Goal: Task Accomplishment & Management: Complete application form

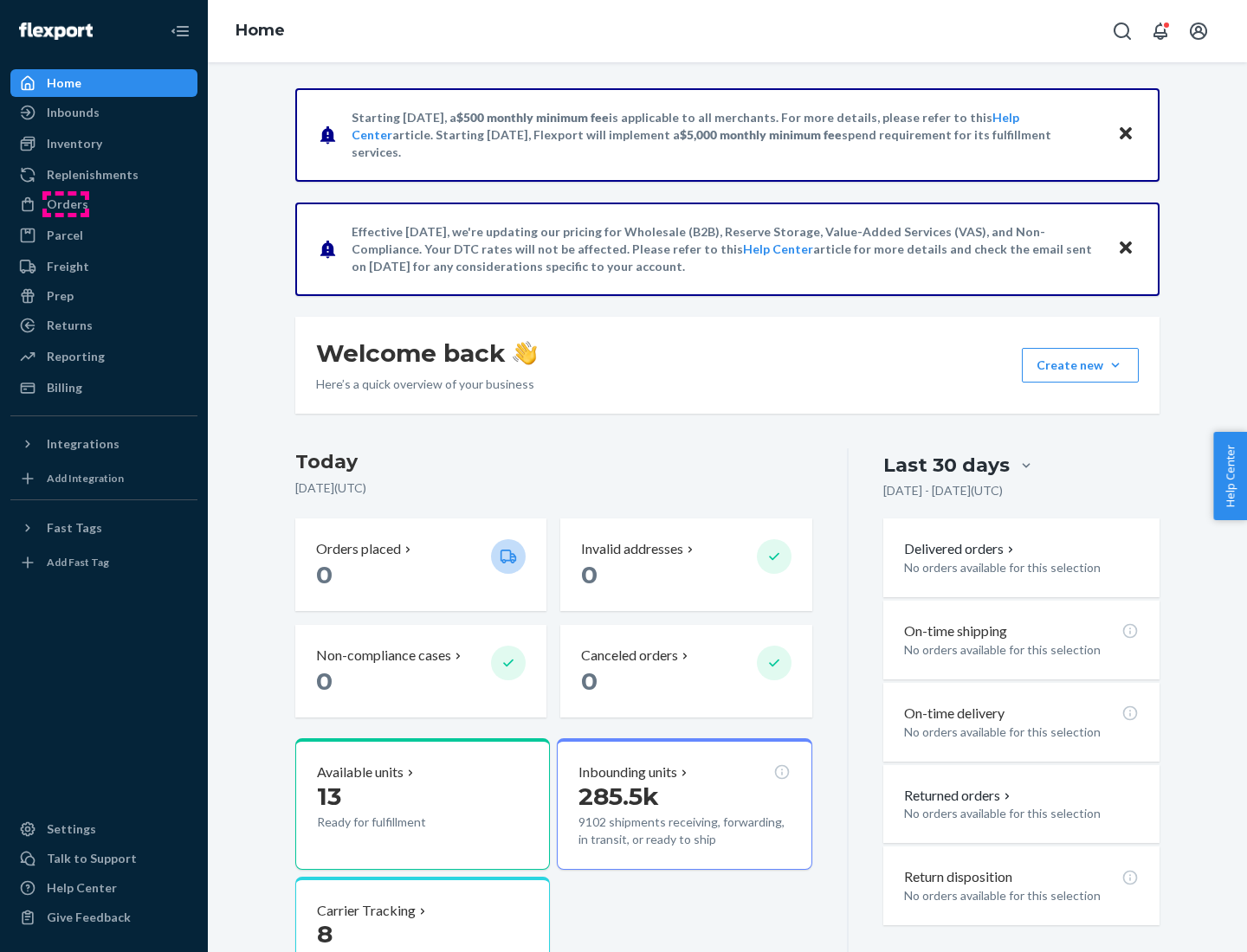
click at [66, 204] on div "Orders" at bounding box center [67, 204] width 41 height 17
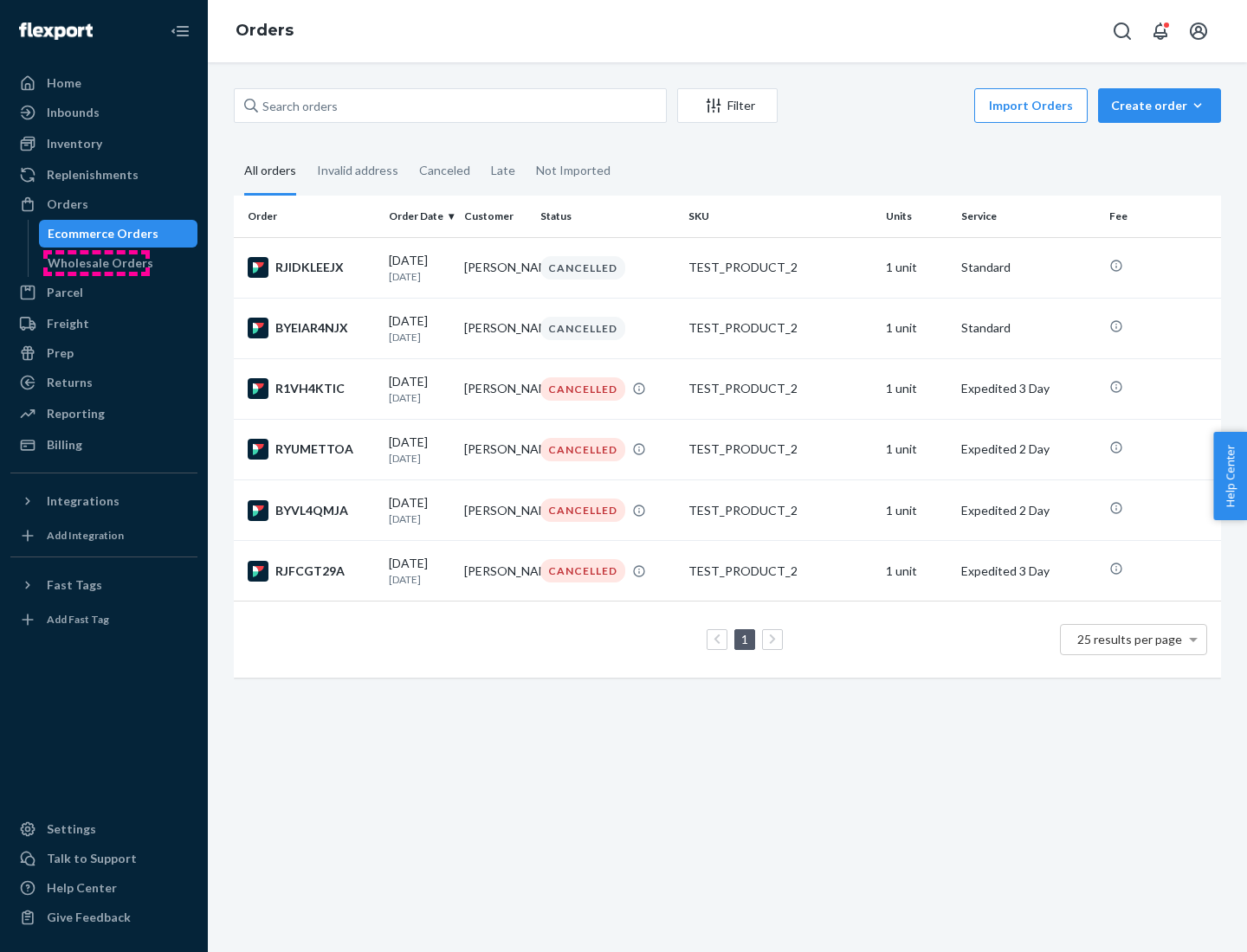
click at [96, 263] on div "Wholesale Orders" at bounding box center [100, 262] width 106 height 17
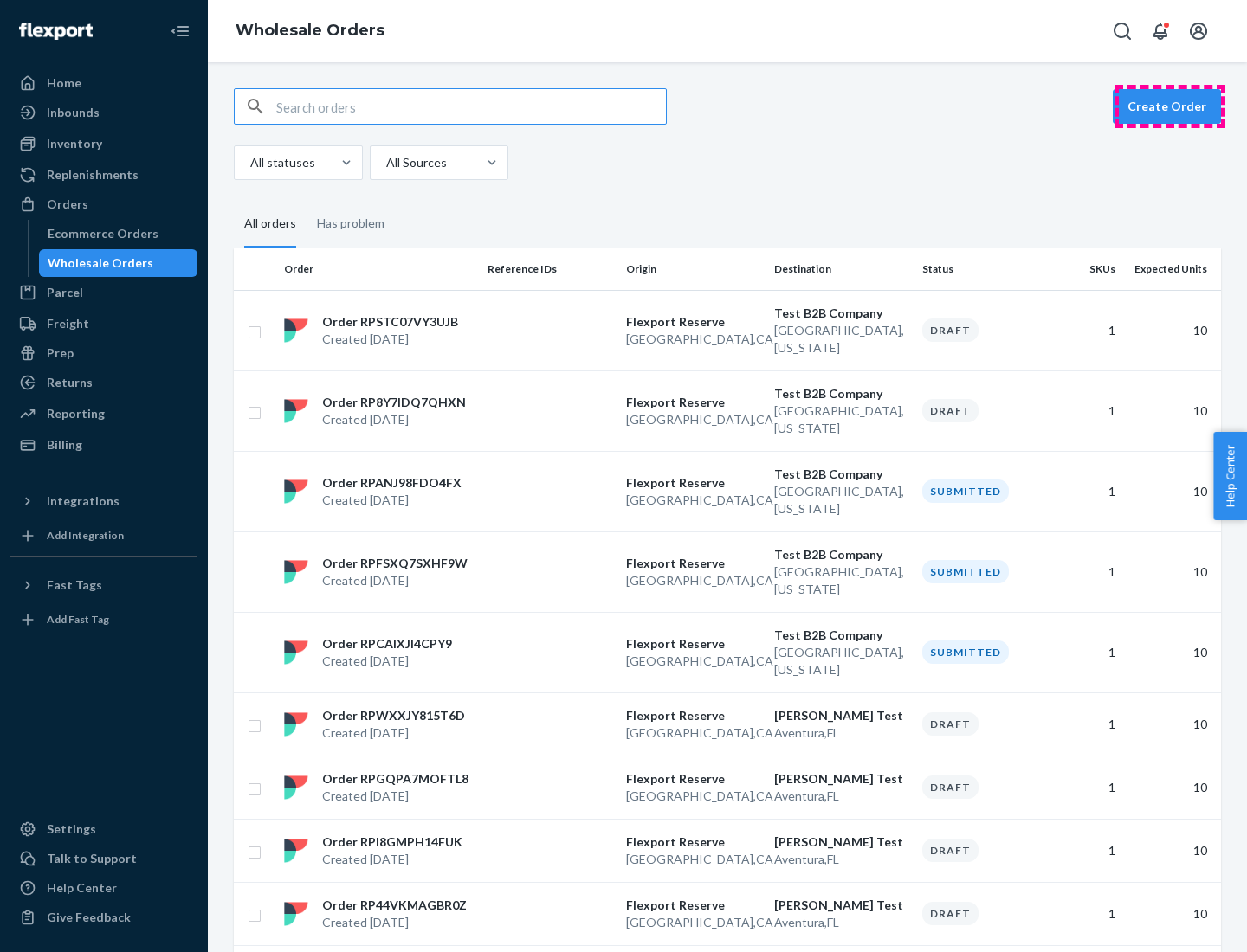
click at [1170, 106] on button "Create Order" at bounding box center [1166, 106] width 108 height 35
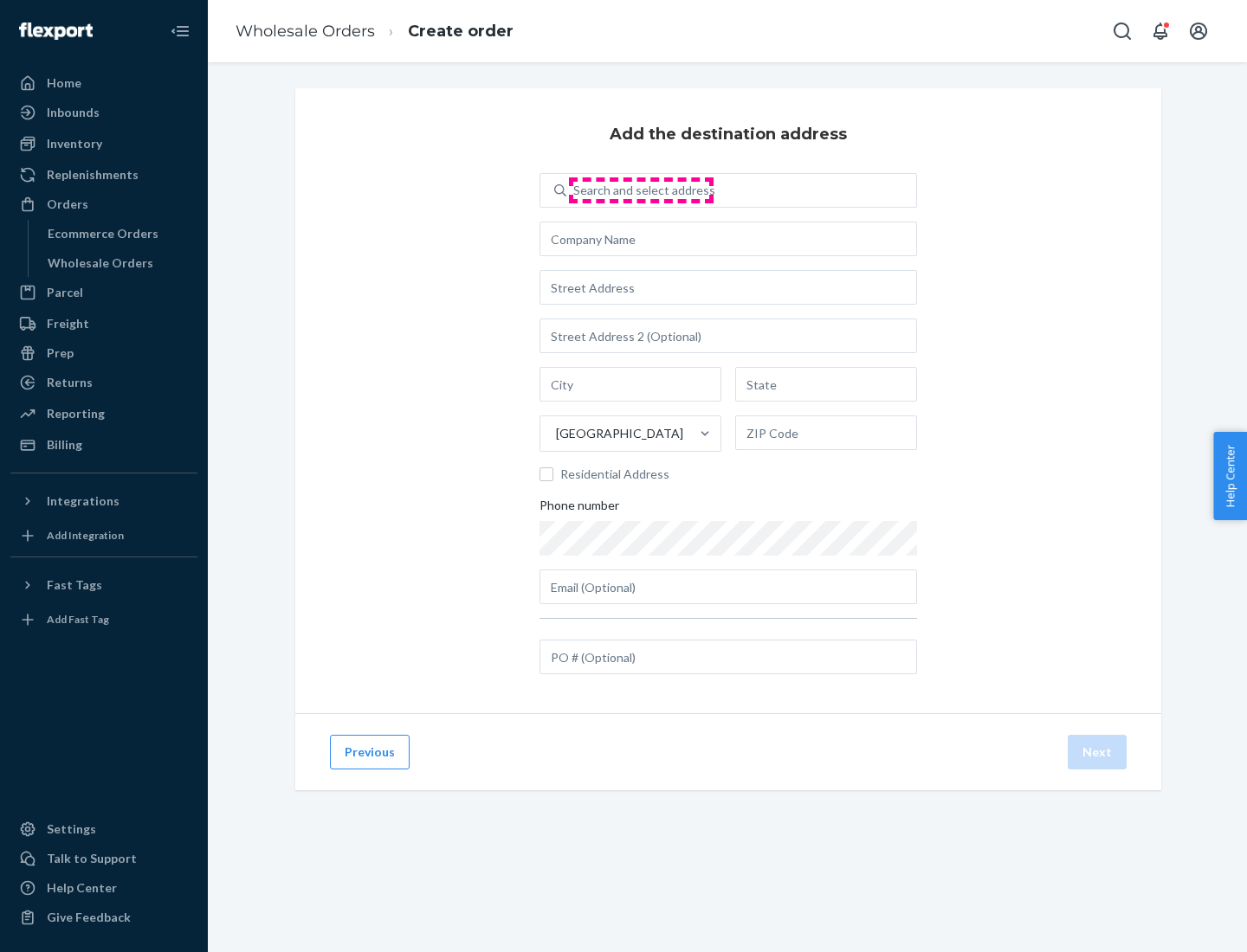
click at [641, 191] on div "Search and select address" at bounding box center [645, 190] width 142 height 17
click at [576, 191] on input "Search and select address" at bounding box center [575, 190] width 2 height 17
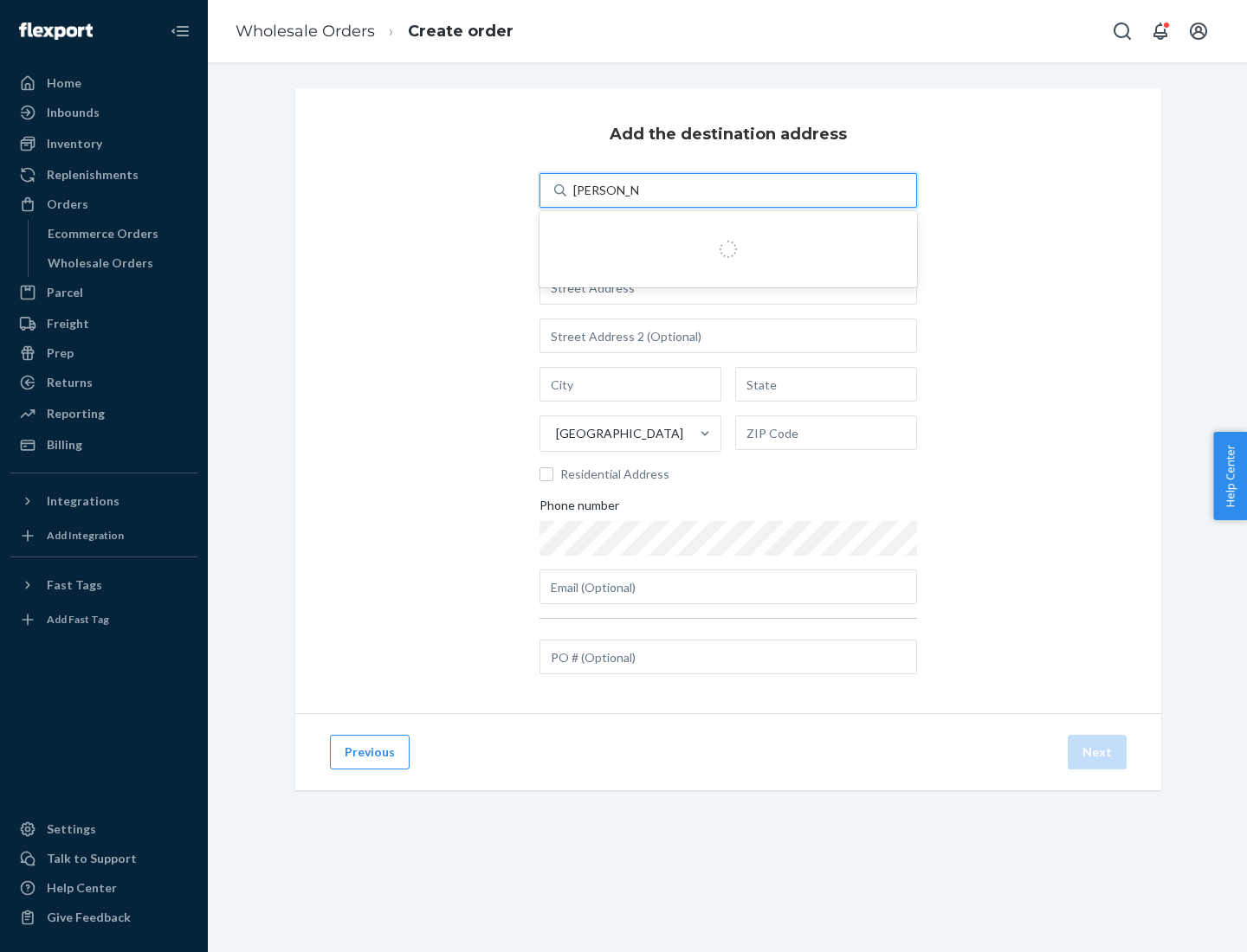
type input "[PERSON_NAME] Test"
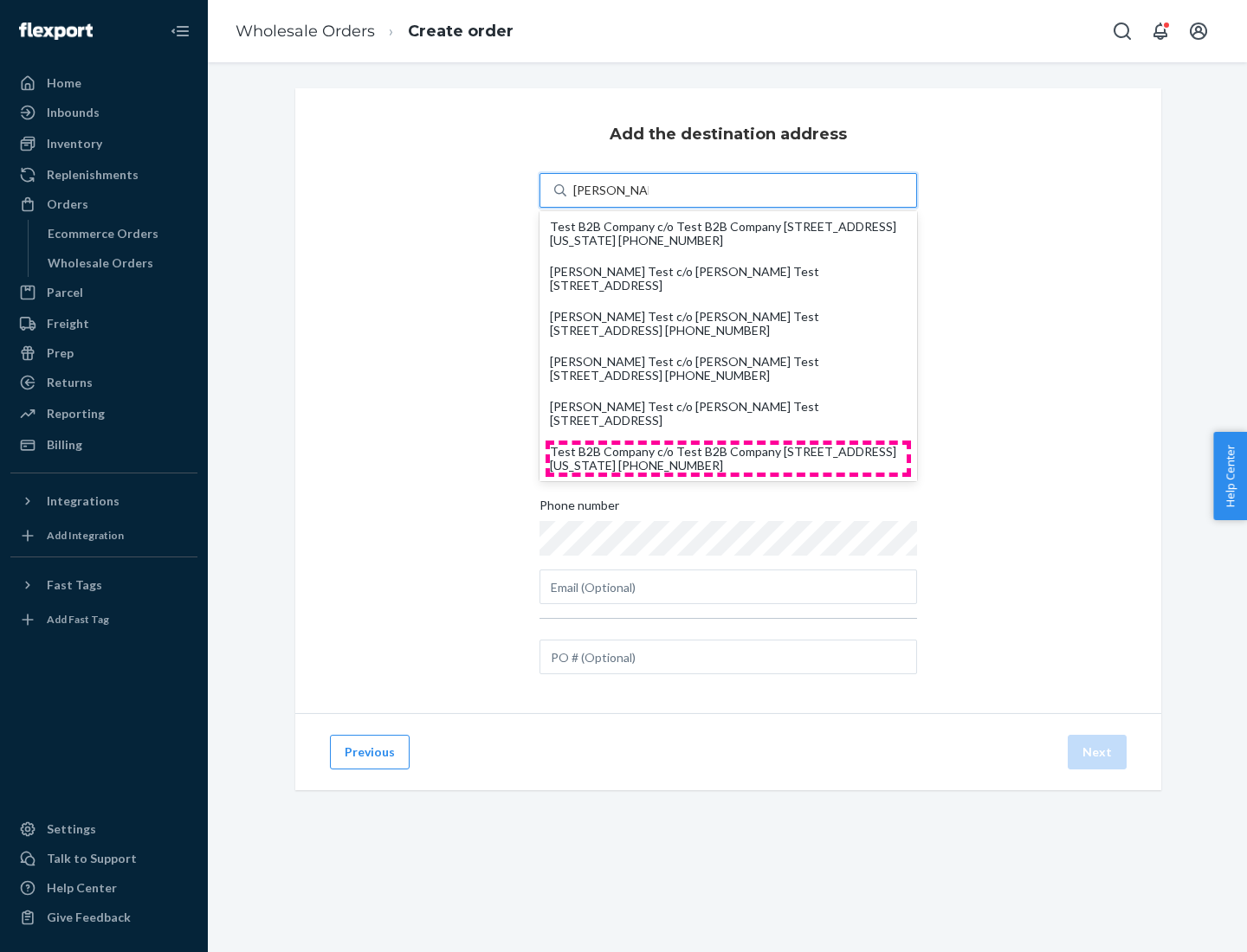
click at [729, 459] on div "Test B2B Company c/o Test B2B Company [STREET_ADDRESS][US_STATE] [PHONE_NUMBER]" at bounding box center [728, 458] width 357 height 28
click at [649, 200] on input "[PERSON_NAME] Test" at bounding box center [611, 190] width 75 height 17
type input "Test B2B Company"
type input "[GEOGRAPHIC_DATA]"
type input "[US_STATE]"
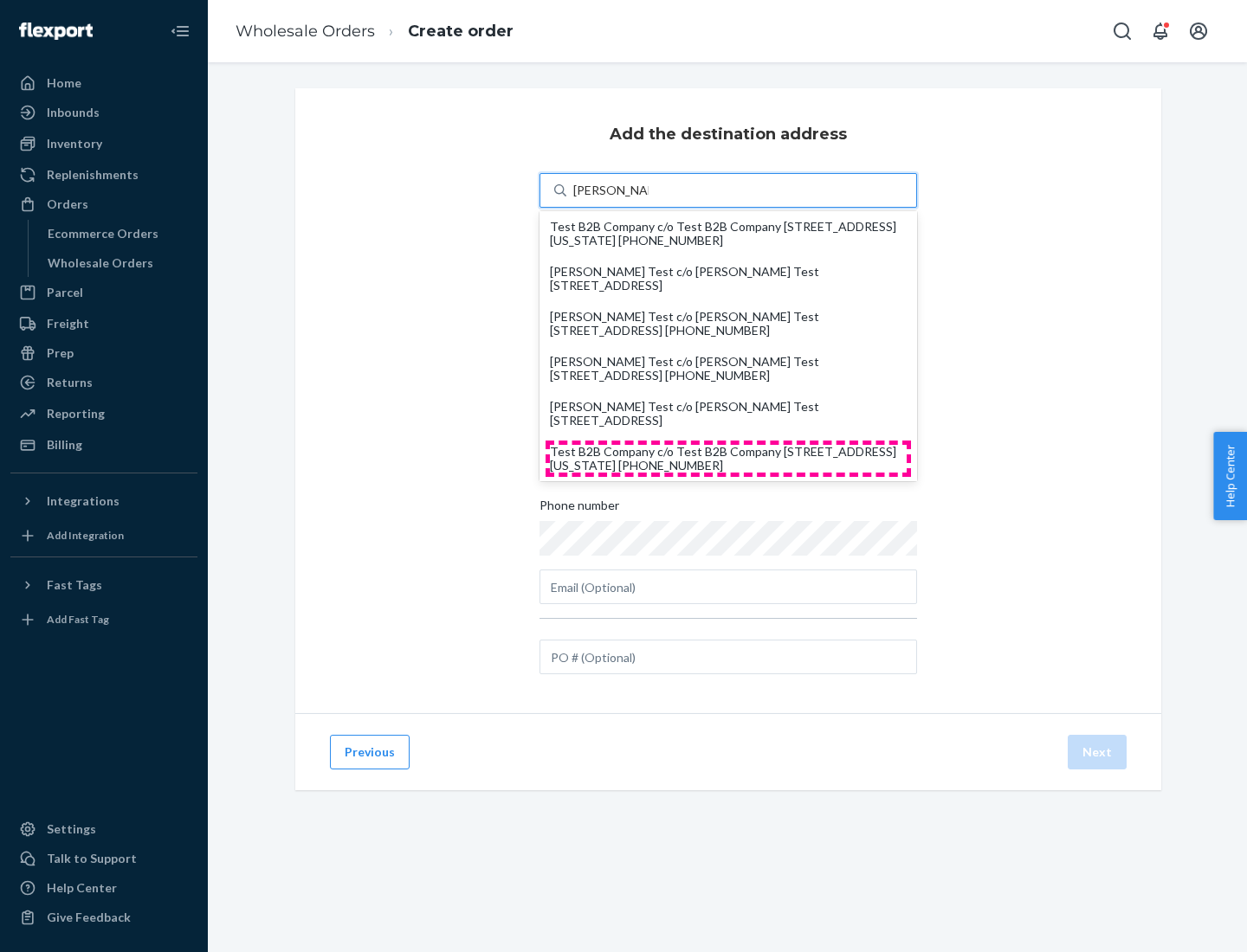
type input "29405"
type input "[STREET_ADDRESS]"
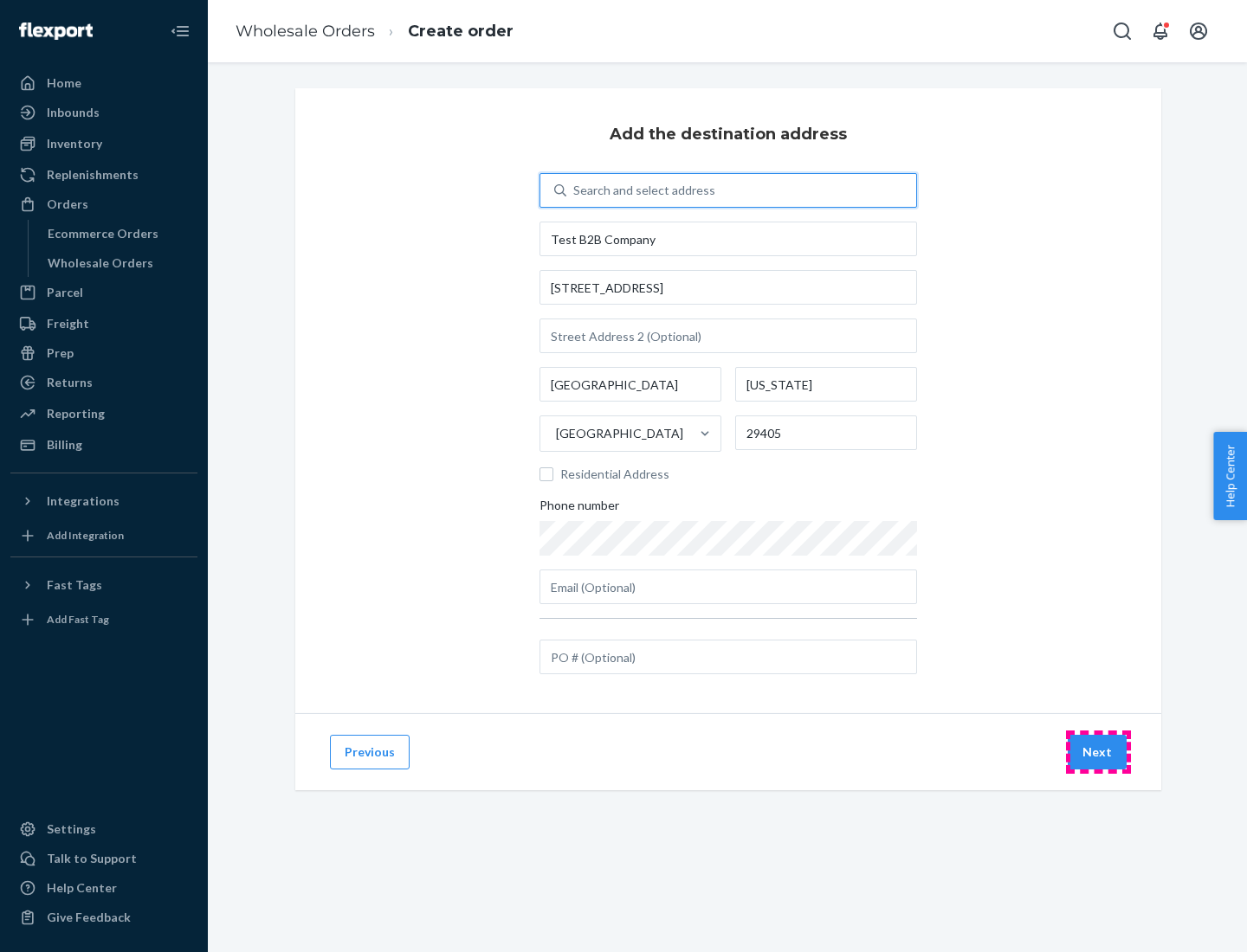
click at [1098, 752] on button "Next" at bounding box center [1098, 752] width 59 height 35
click at [741, 191] on div "Search and select address" at bounding box center [741, 190] width 350 height 31
click at [576, 191] on input "Search and select address" at bounding box center [575, 190] width 2 height 17
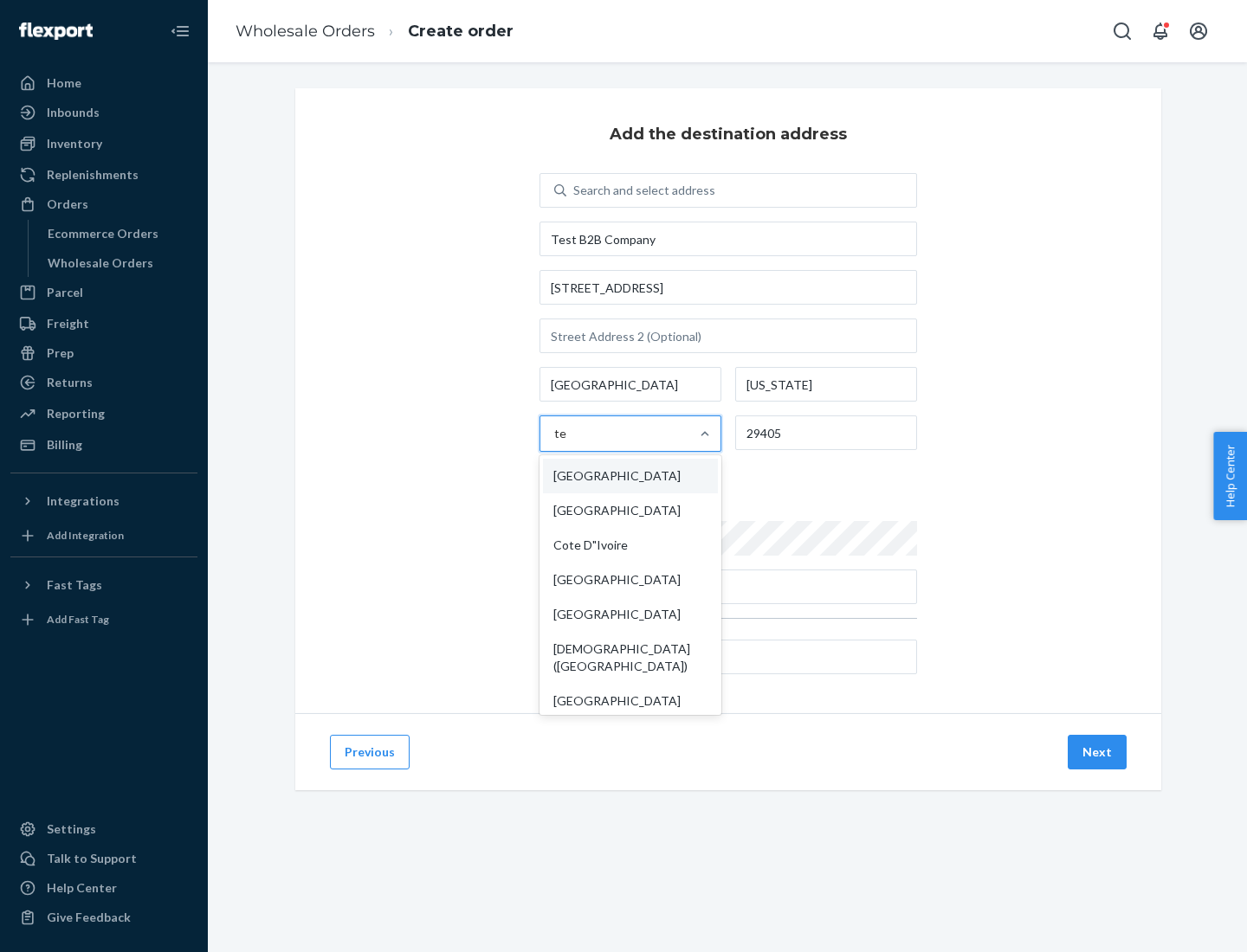
type input "test"
